Goal: Information Seeking & Learning: Learn about a topic

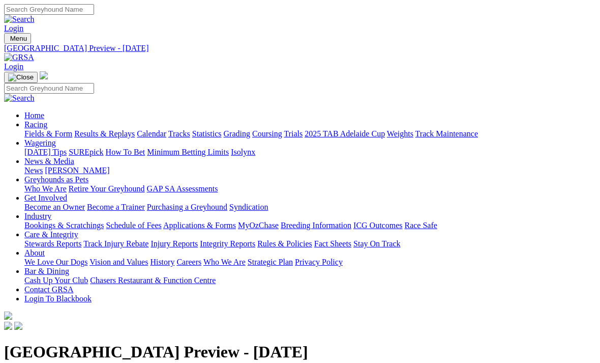
scroll to position [33, 0]
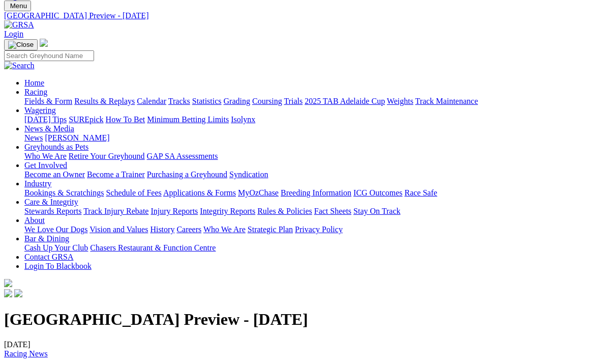
click at [47, 87] on link "Racing" at bounding box center [35, 91] width 23 height 9
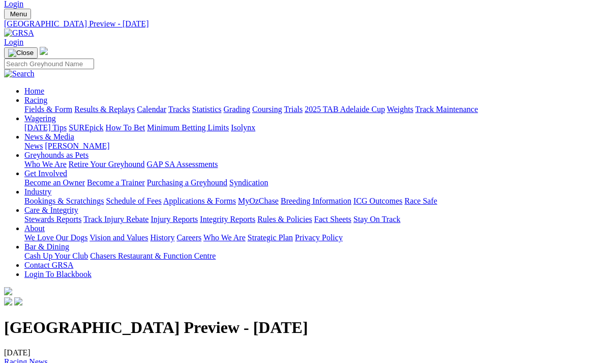
click at [303, 105] on link "Trials" at bounding box center [293, 109] width 19 height 9
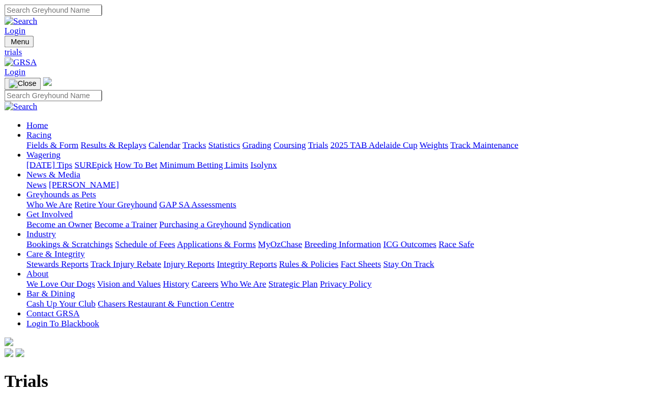
scroll to position [5, 0]
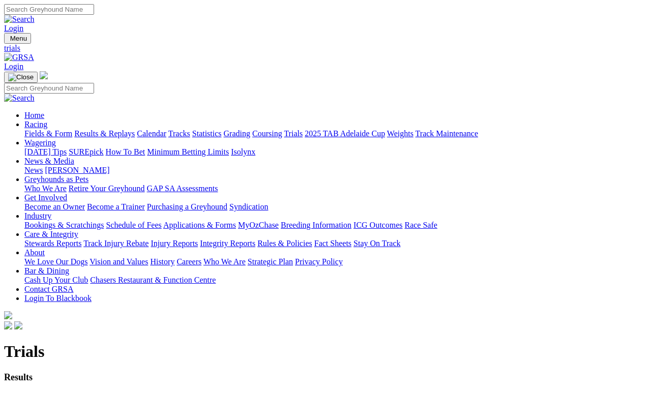
scroll to position [5, 0]
